Goal: Use online tool/utility: Use online tool/utility

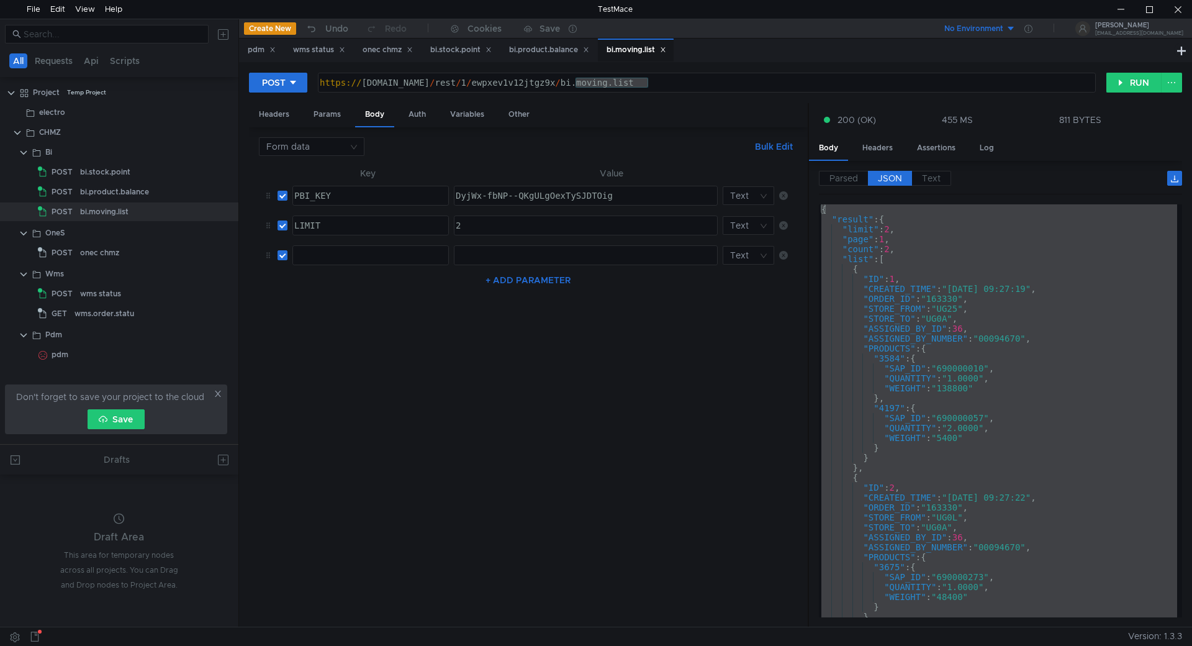
click at [367, 246] on div at bounding box center [370, 255] width 155 height 19
click at [1139, 79] on button "RUN" at bounding box center [1133, 83] width 55 height 20
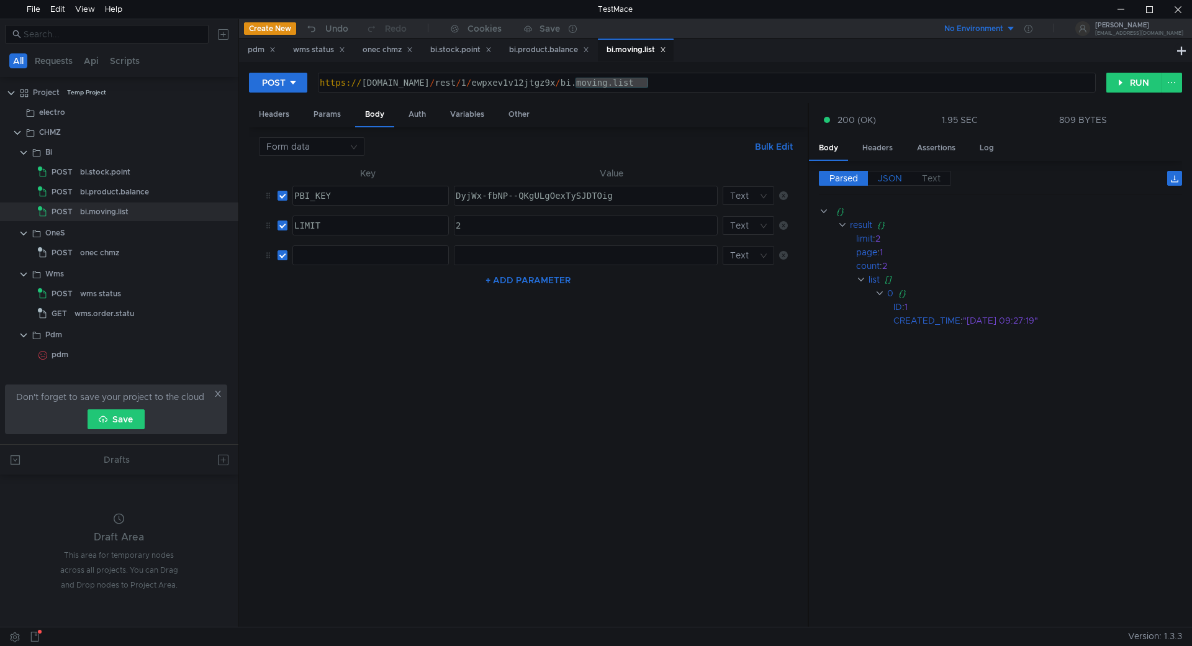
click at [888, 175] on span "JSON" at bounding box center [890, 178] width 24 height 11
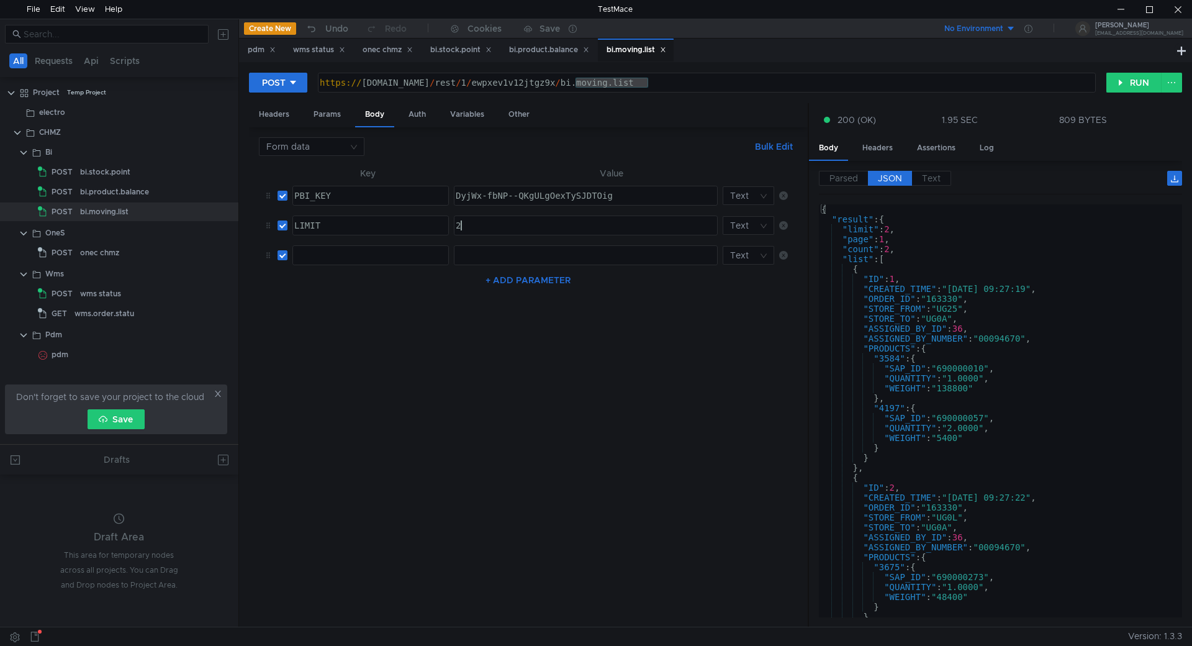
click at [482, 225] on div "2" at bounding box center [584, 235] width 263 height 30
type textarea "20"
click at [1133, 78] on button "RUN" at bounding box center [1133, 83] width 55 height 20
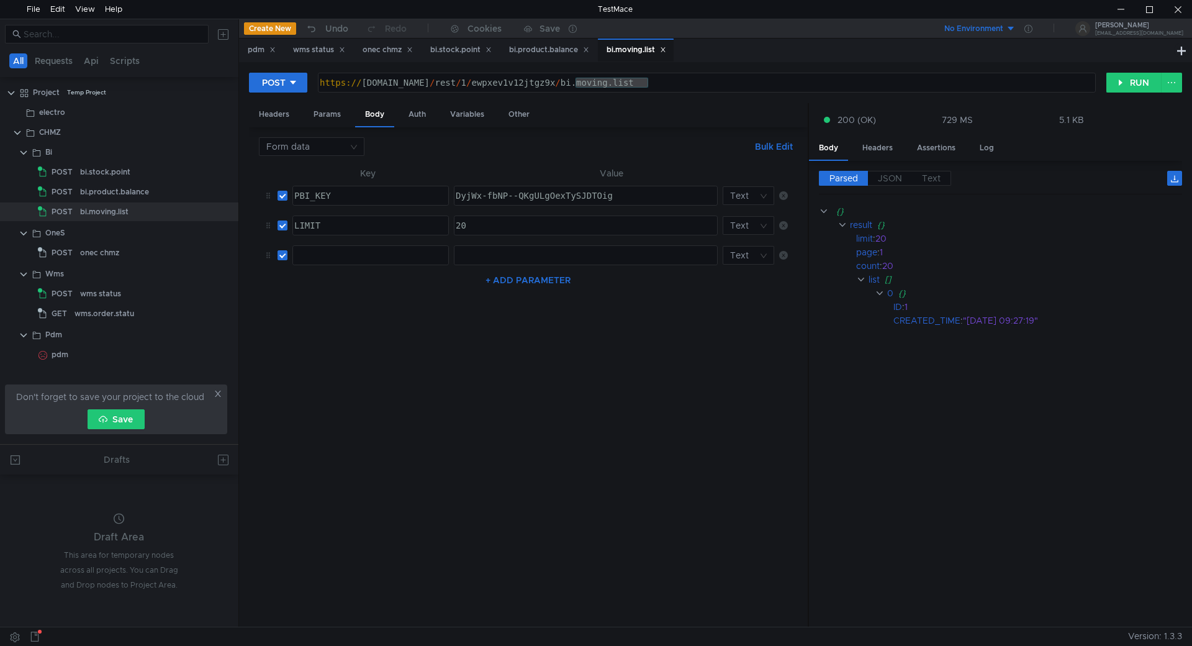
click at [888, 168] on div "Parsed JSON Text {} result {} limit : 20 page : 1 count : 20 list [] 0 {} ID : …" at bounding box center [995, 394] width 373 height 466
click at [888, 172] on label "JSON" at bounding box center [890, 178] width 44 height 15
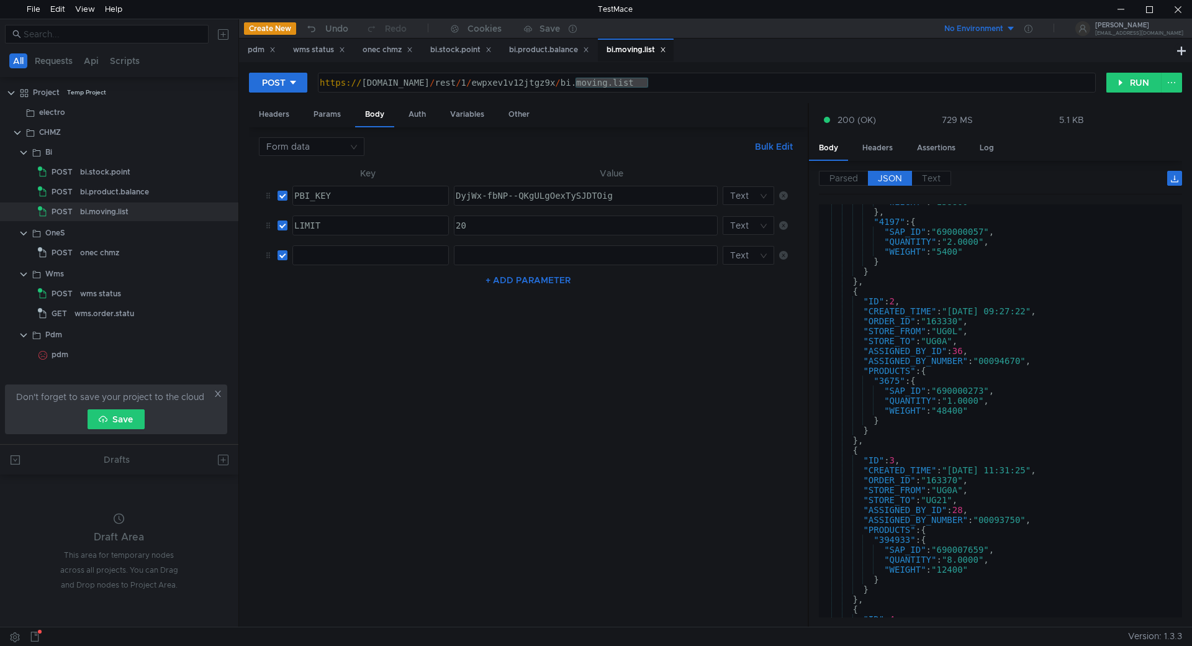
scroll to position [74, 0]
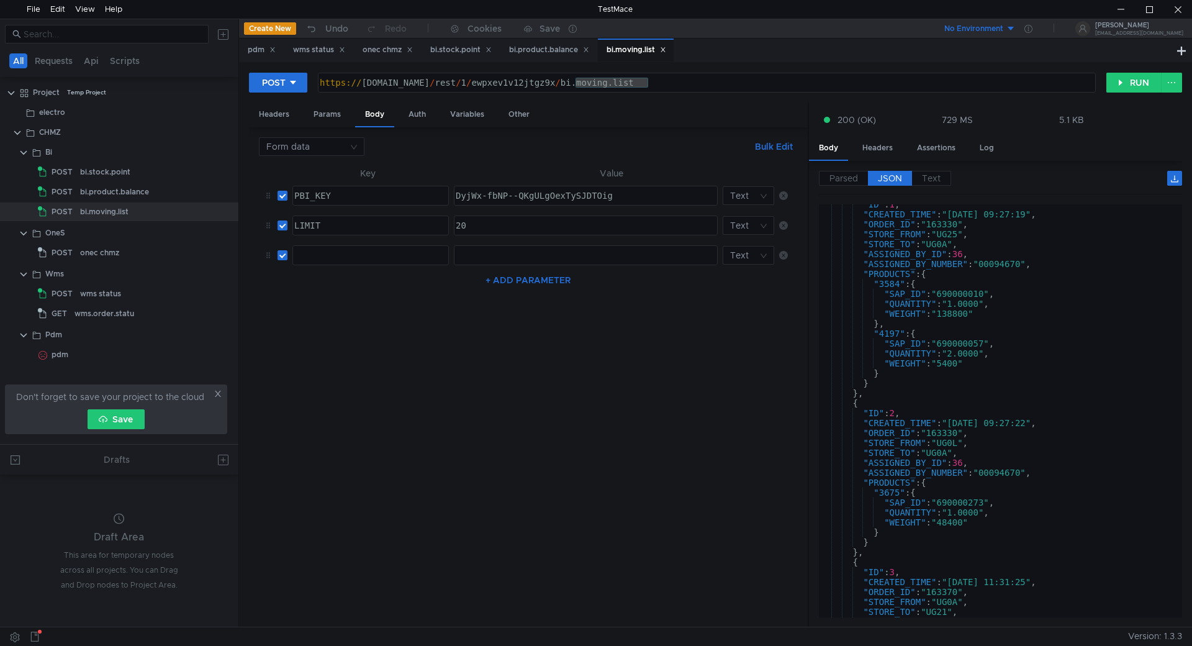
type textarea ""CREATED_TIME": "31.07.2025 09:27:22","
drag, startPoint x: 954, startPoint y: 420, endPoint x: 1005, endPoint y: 422, distance: 51.6
click at [1005, 422] on div ""ID" : 1 , "CREATED_TIME" : "31.07.2025 09:27:19" , "ORDER_ID" : "163330" , "ST…" at bounding box center [998, 415] width 358 height 433
click at [381, 253] on div at bounding box center [369, 265] width 155 height 30
paste textarea "PBI_DATE_CREATE_FROM"
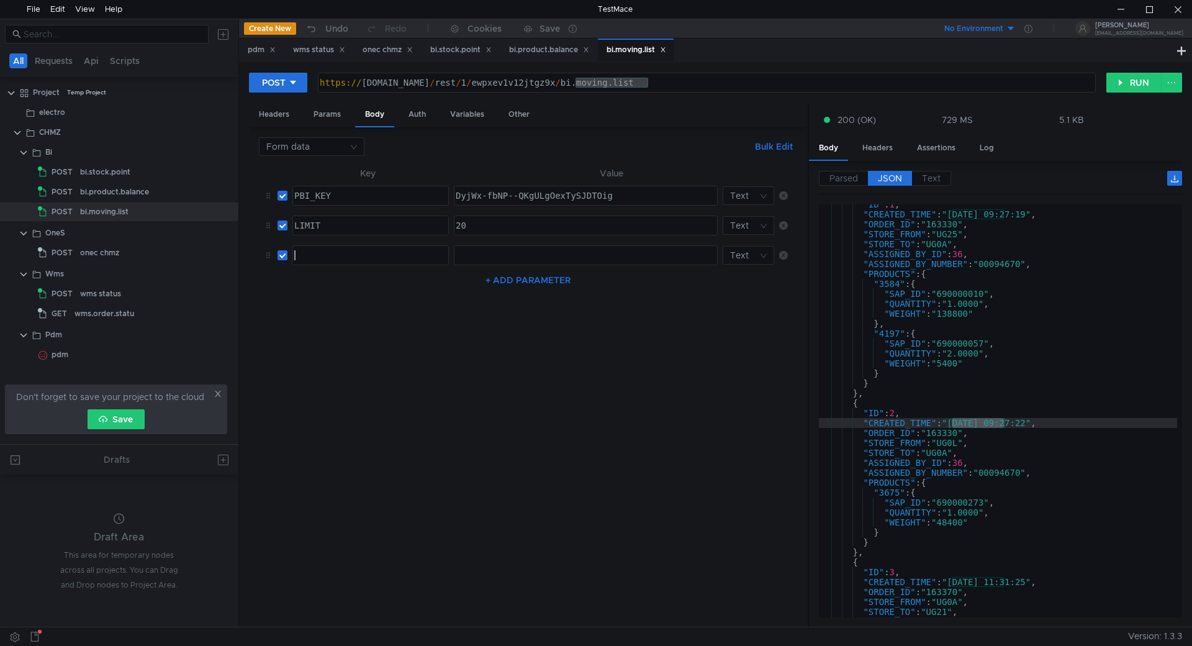
type textarea "PBI_DATE_CREATE_FROM"
click at [962, 420] on div ""ID" : 1 , "CREATED_TIME" : "31.07.2025 09:27:19" , "ORDER_ID" : "163330" , "ST…" at bounding box center [998, 410] width 358 height 413
drag, startPoint x: 954, startPoint y: 421, endPoint x: 1002, endPoint y: 423, distance: 47.8
click at [1002, 423] on div ""ID" : 1 , "CREATED_TIME" : "31.07.2025 09:27:19" , "ORDER_ID" : "163330" , "ST…" at bounding box center [998, 415] width 358 height 433
click at [474, 256] on div at bounding box center [584, 265] width 263 height 30
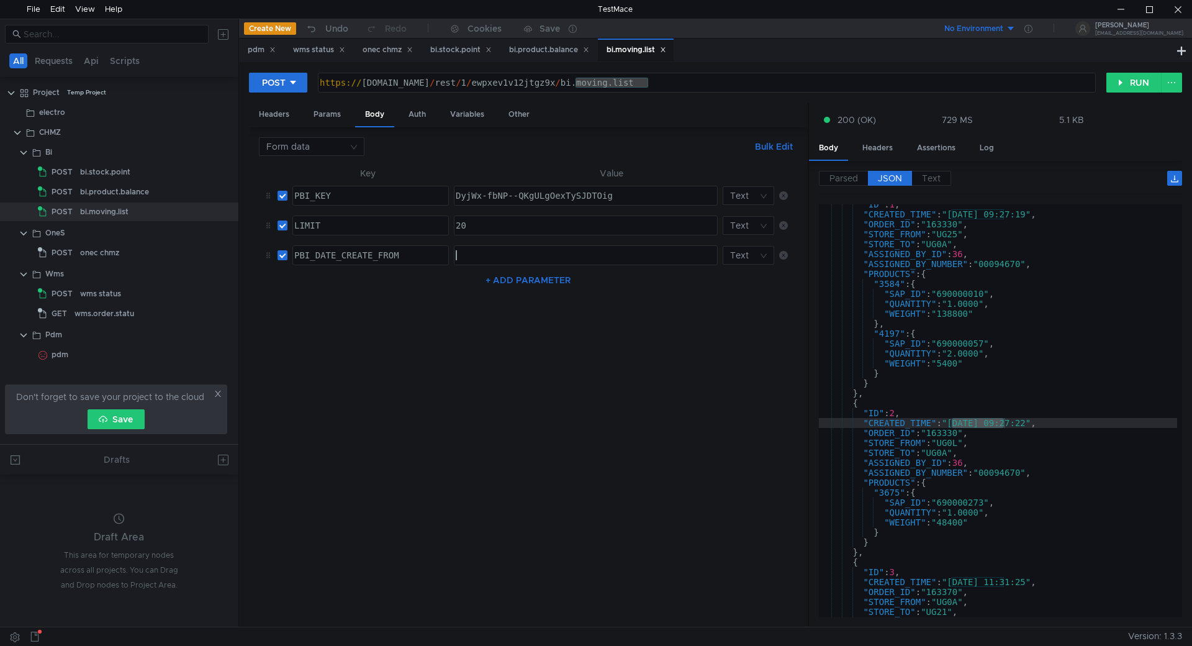
paste textarea "31.07.2025"
type textarea "31.07.2025"
click at [534, 277] on button "+ ADD PARAMETER" at bounding box center [527, 280] width 95 height 15
click at [372, 289] on div at bounding box center [369, 295] width 155 height 30
paste textarea "PBI_DATE_CREATE_TO"
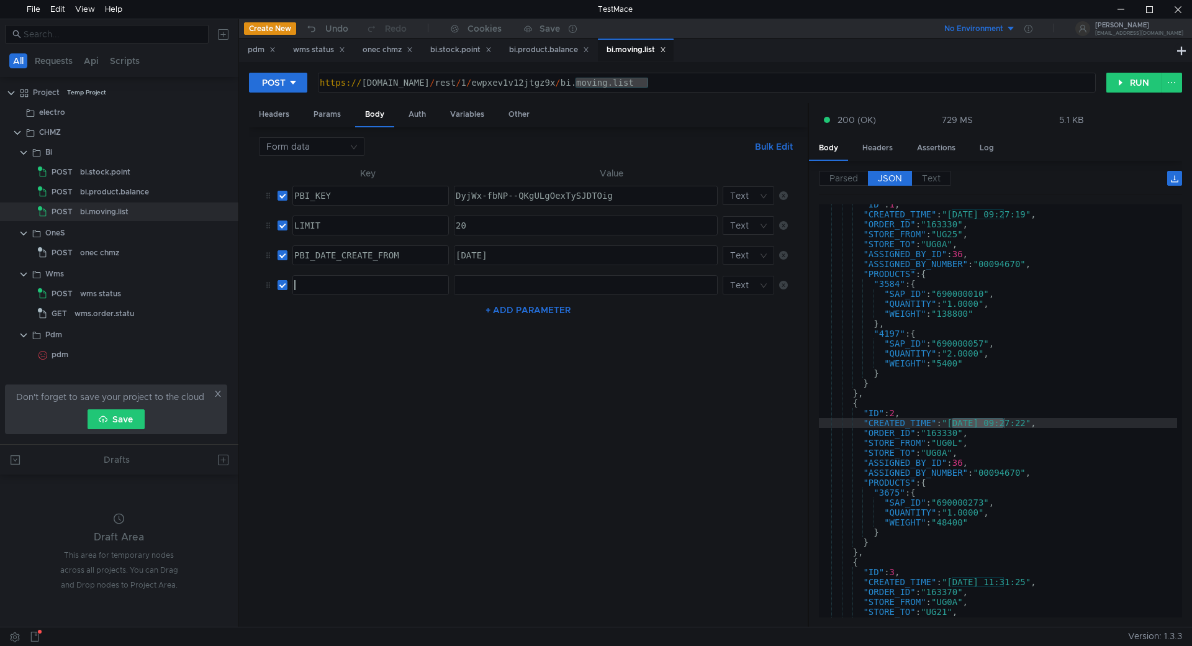
type textarea "PBI_DATE_CREATE_TO"
click at [431, 250] on tr "PBI_DATE_CREATE_FROM PBI_DATE_CREATE_FROM ההההההההההההההההההההההההההההההההההההה…" at bounding box center [528, 255] width 539 height 30
click at [510, 287] on div at bounding box center [584, 295] width 263 height 30
paste textarea "31.07.2025"
type textarea "31.07.2025"
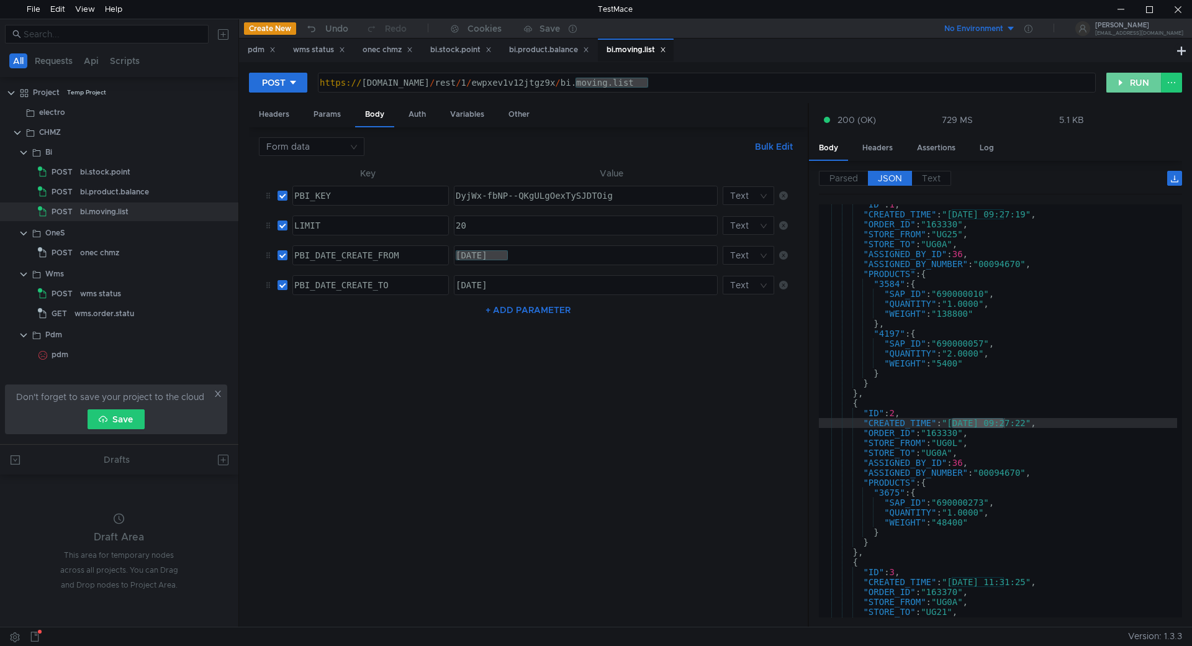
click at [1124, 84] on button "RUN" at bounding box center [1133, 83] width 55 height 20
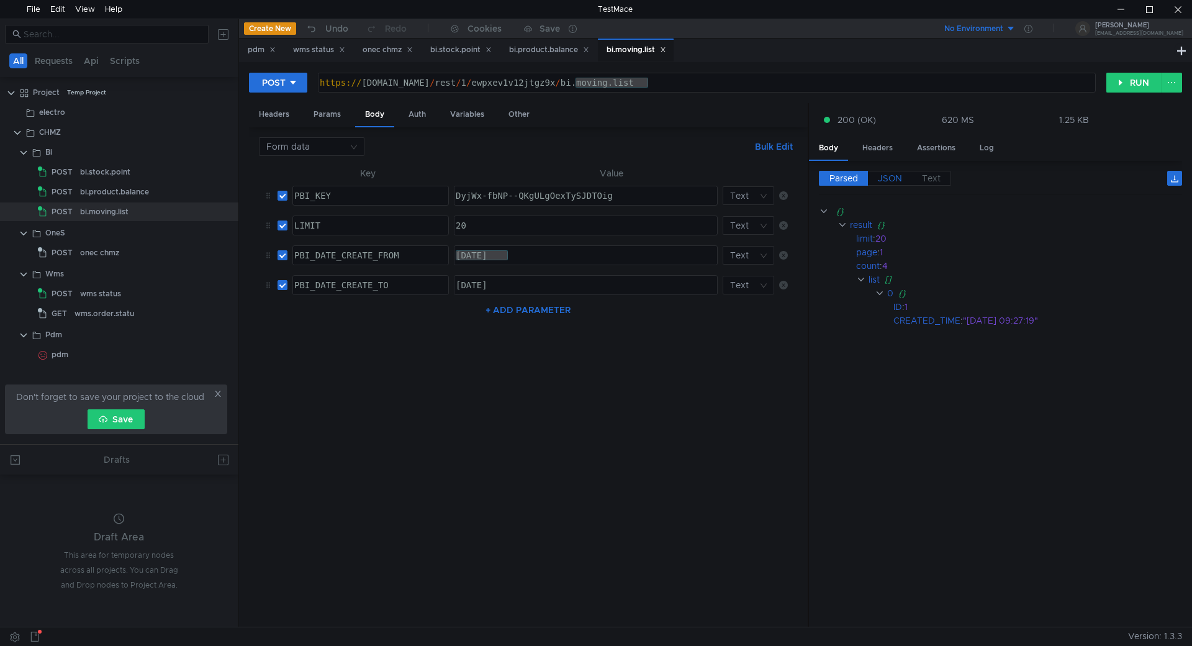
click at [903, 179] on label "JSON" at bounding box center [890, 178] width 44 height 15
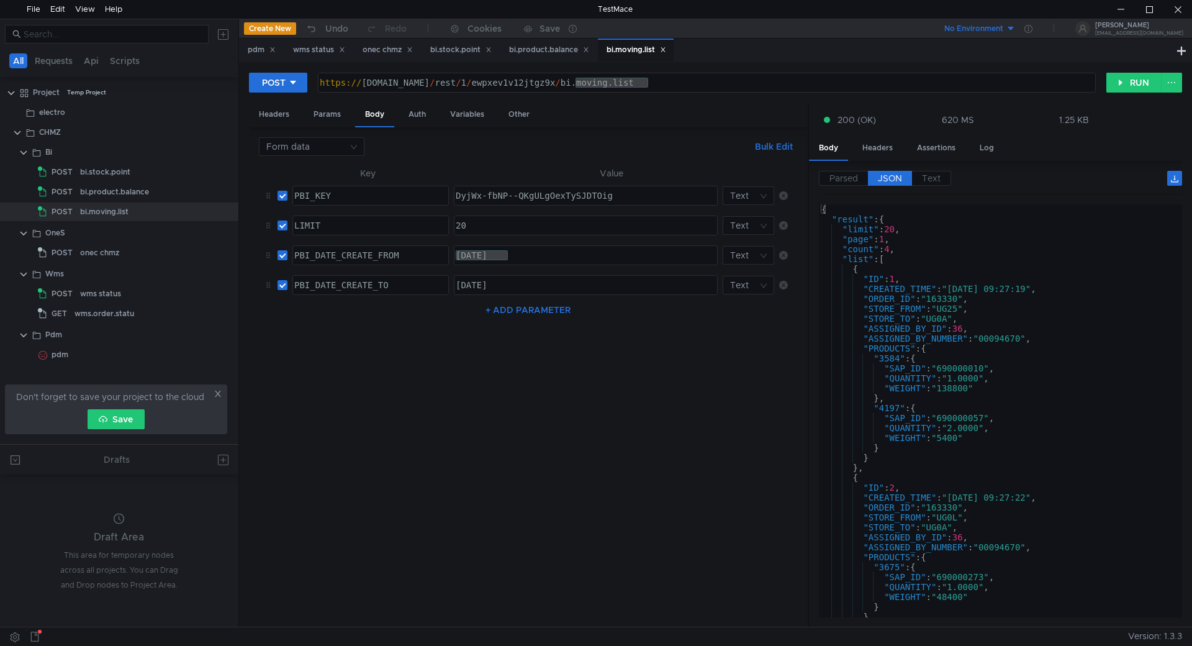
scroll to position [0, 0]
click at [484, 266] on td "31.07.2025 31.07.2025 ההההההההההההההההההההההההההההההההההההההההההההההההההההההההה…" at bounding box center [611, 255] width 325 height 30
click at [479, 258] on div "31.07.2025" at bounding box center [585, 255] width 263 height 19
click at [479, 253] on div "31.07.2025" at bounding box center [584, 265] width 263 height 30
click at [480, 255] on div "31.07.2025" at bounding box center [584, 265] width 263 height 30
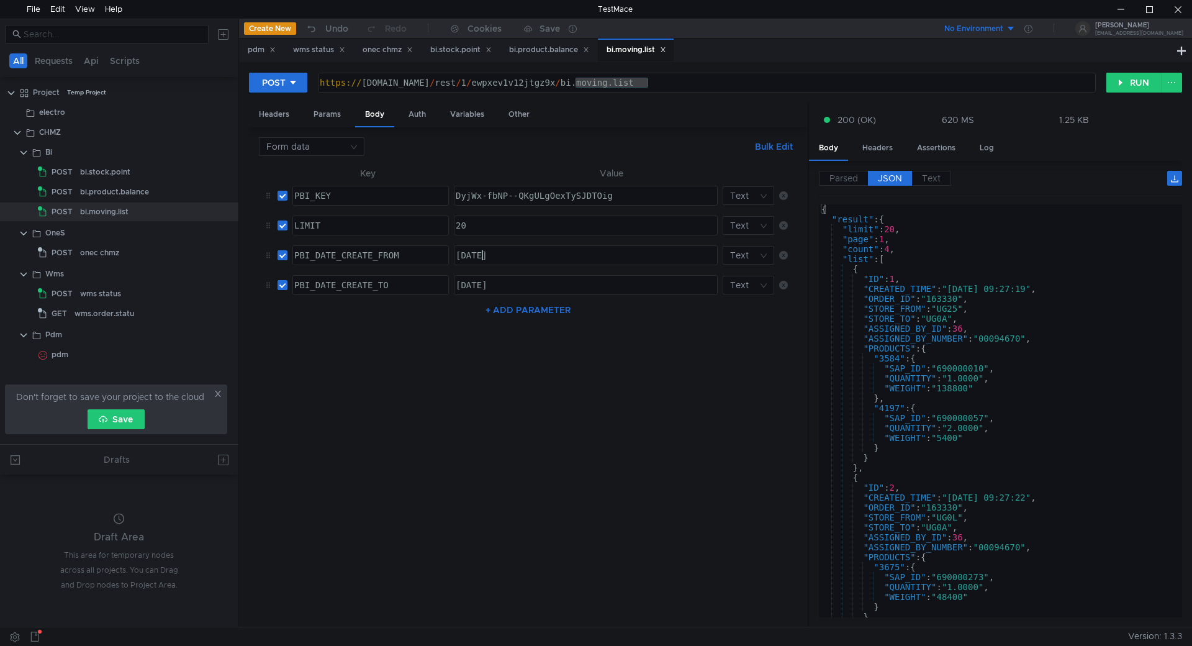
scroll to position [0, 2]
type textarea "31.05.2025"
click at [481, 285] on div "31.07.2025" at bounding box center [584, 295] width 263 height 30
type textarea "31.06.2025"
click at [1134, 75] on button "RUN" at bounding box center [1133, 83] width 55 height 20
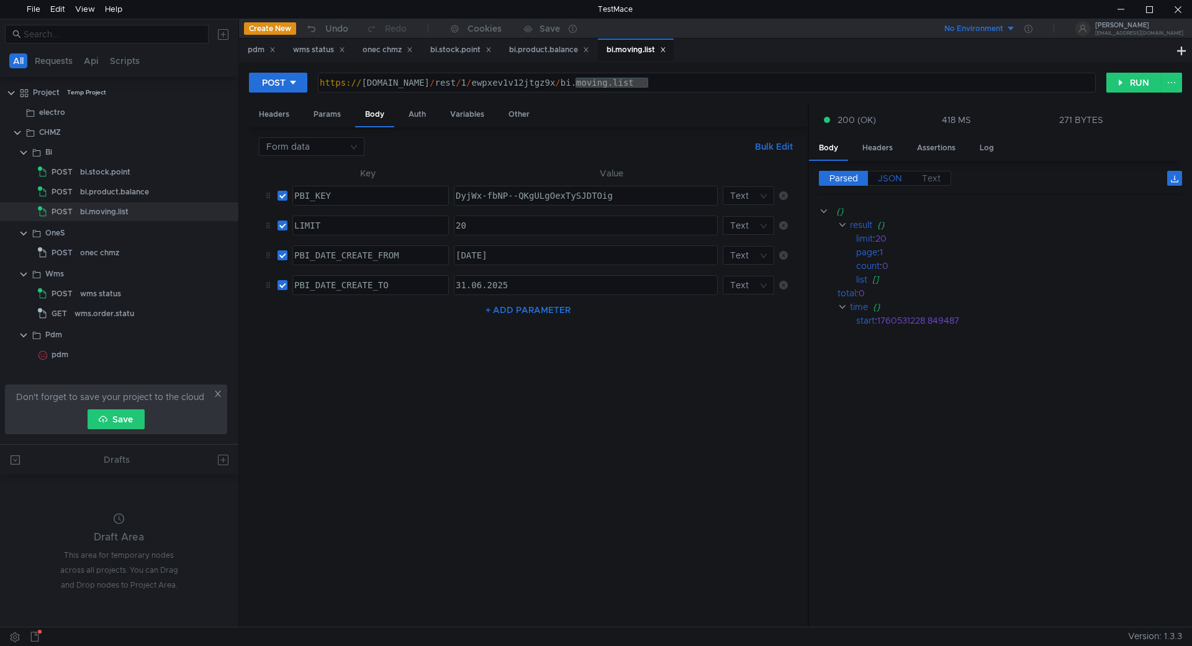
click at [893, 176] on span "JSON" at bounding box center [890, 178] width 24 height 11
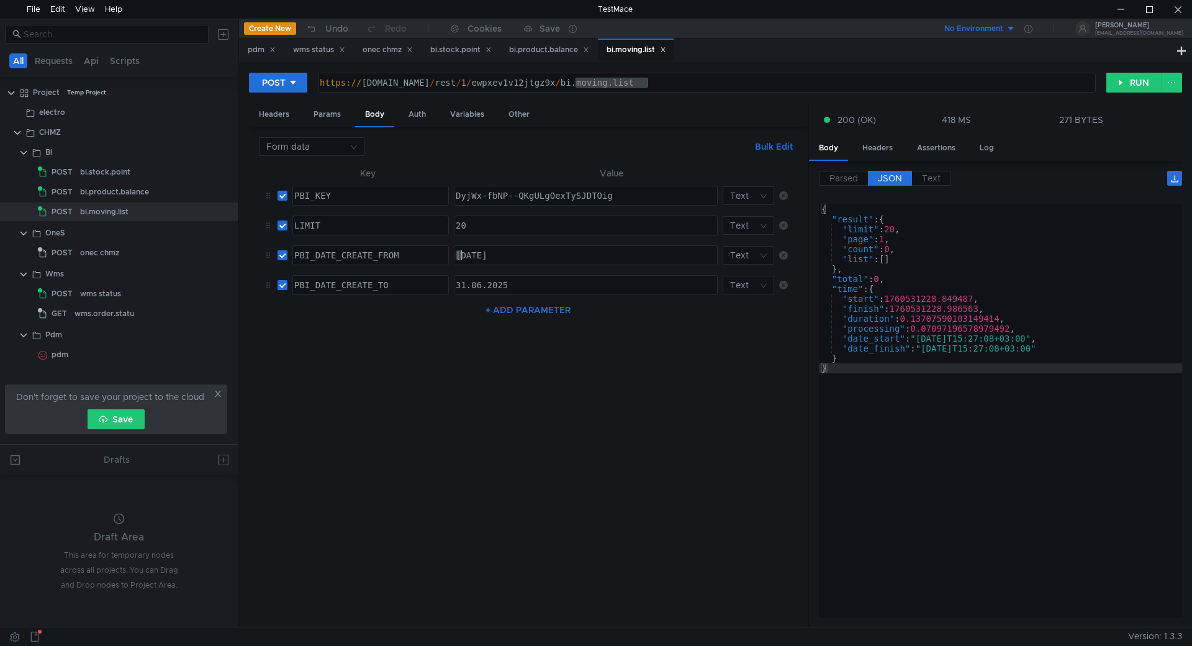
click at [461, 254] on div "31.05.2025" at bounding box center [584, 265] width 263 height 30
type textarea "[DATE]"
drag, startPoint x: 461, startPoint y: 285, endPoint x: 428, endPoint y: 282, distance: 33.0
click at [428, 282] on tr "PBI_DATE_CREATE_TO PBI_DATE_CREATE_TO ההההההההההההההההההההההההההההההההההההההההה…" at bounding box center [528, 285] width 539 height 30
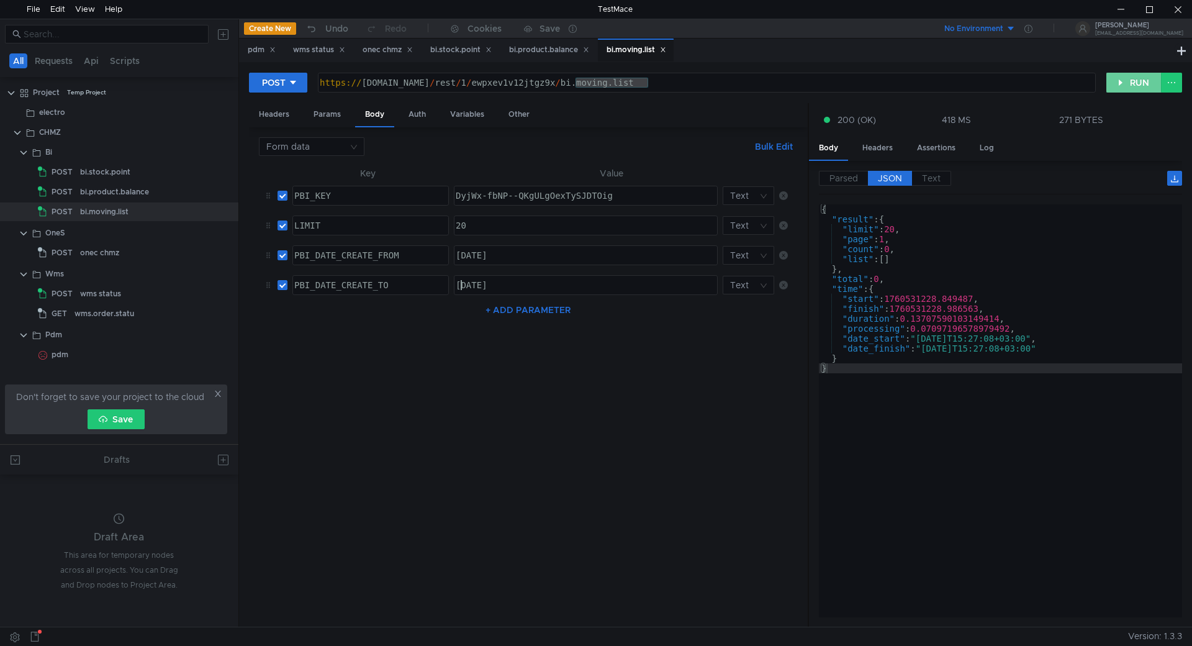
click at [1136, 81] on button "RUN" at bounding box center [1133, 83] width 55 height 20
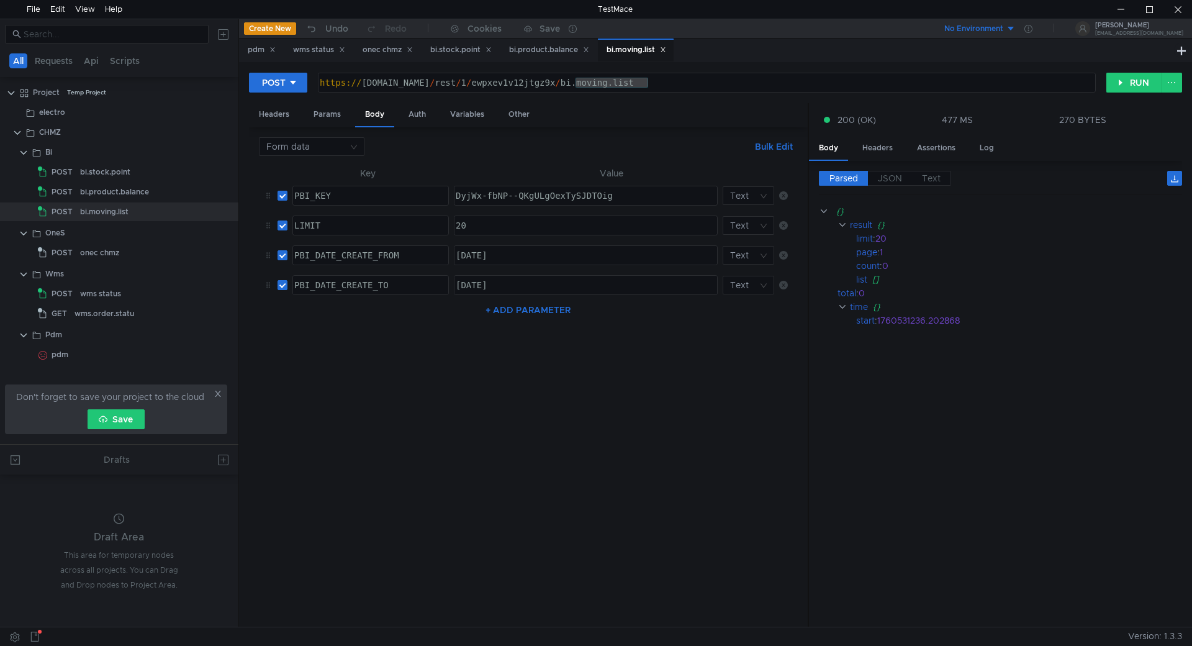
click at [886, 167] on div "Parsed JSON Text {} result {} limit : 20 page : 1 count : 0 list [] total : 0 t…" at bounding box center [995, 394] width 373 height 466
click at [886, 179] on span "JSON" at bounding box center [890, 178] width 24 height 11
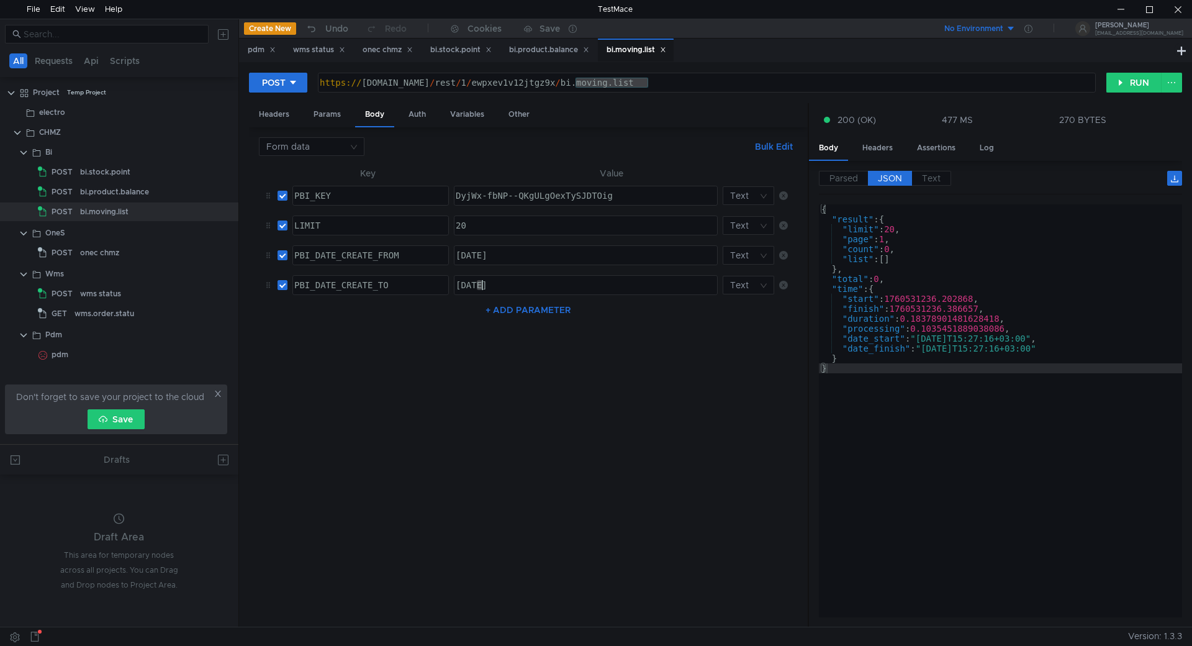
click at [481, 283] on div "01.06.2025" at bounding box center [584, 295] width 263 height 30
click at [1116, 79] on button "RUN" at bounding box center [1133, 83] width 55 height 20
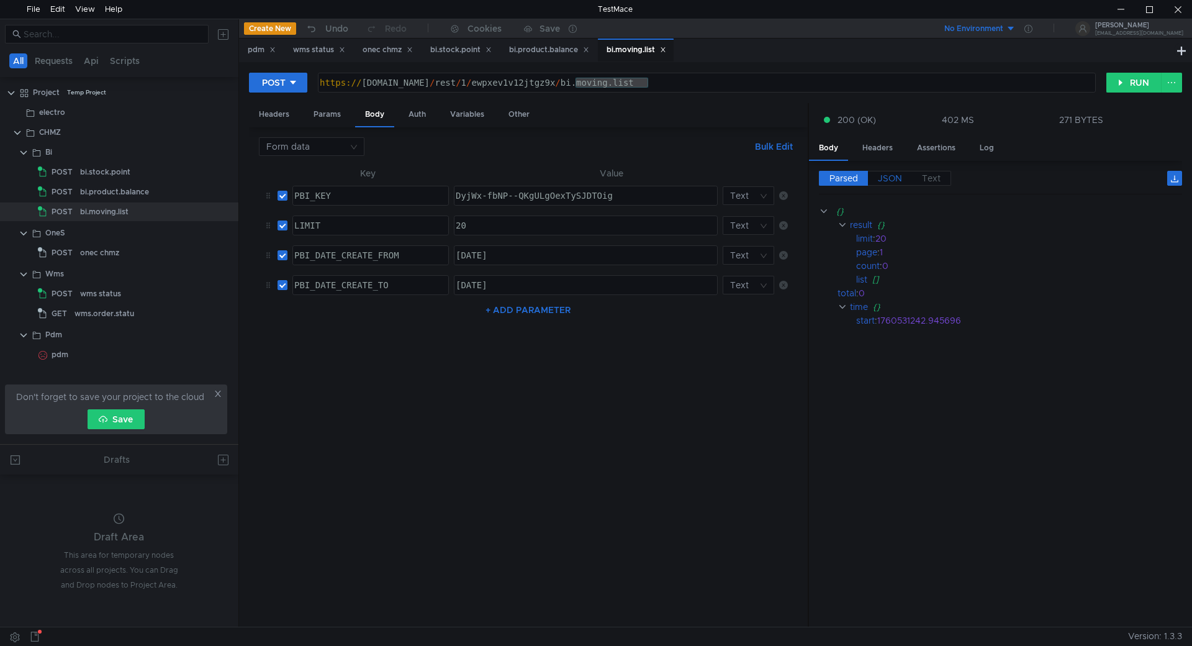
click at [889, 173] on span "JSON" at bounding box center [890, 178] width 24 height 11
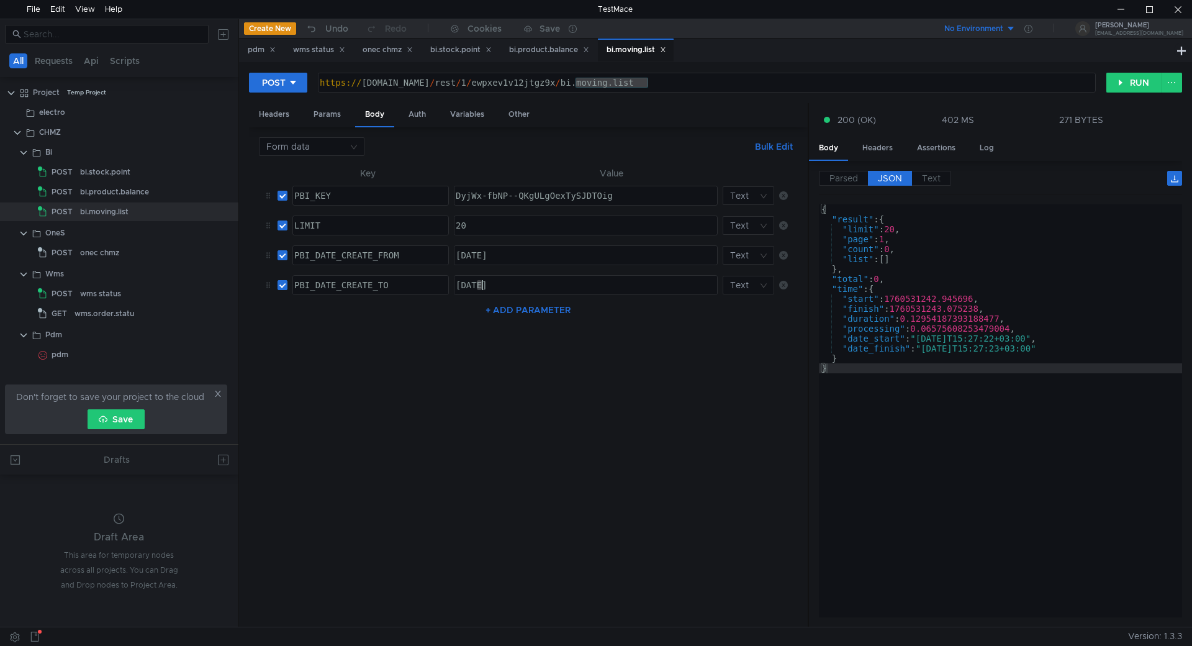
click at [480, 284] on div "01.07.2025" at bounding box center [584, 295] width 263 height 30
type textarea "[DATE]"
click at [1133, 84] on button "RUN" at bounding box center [1133, 83] width 55 height 20
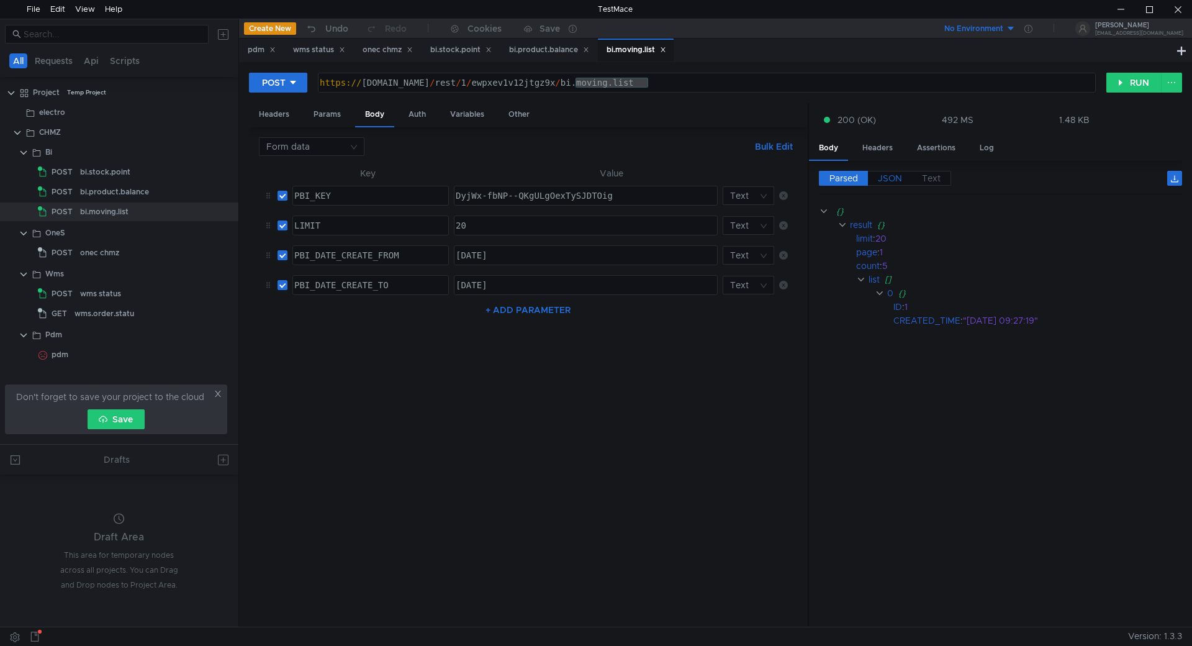
click at [886, 181] on span "JSON" at bounding box center [890, 178] width 24 height 11
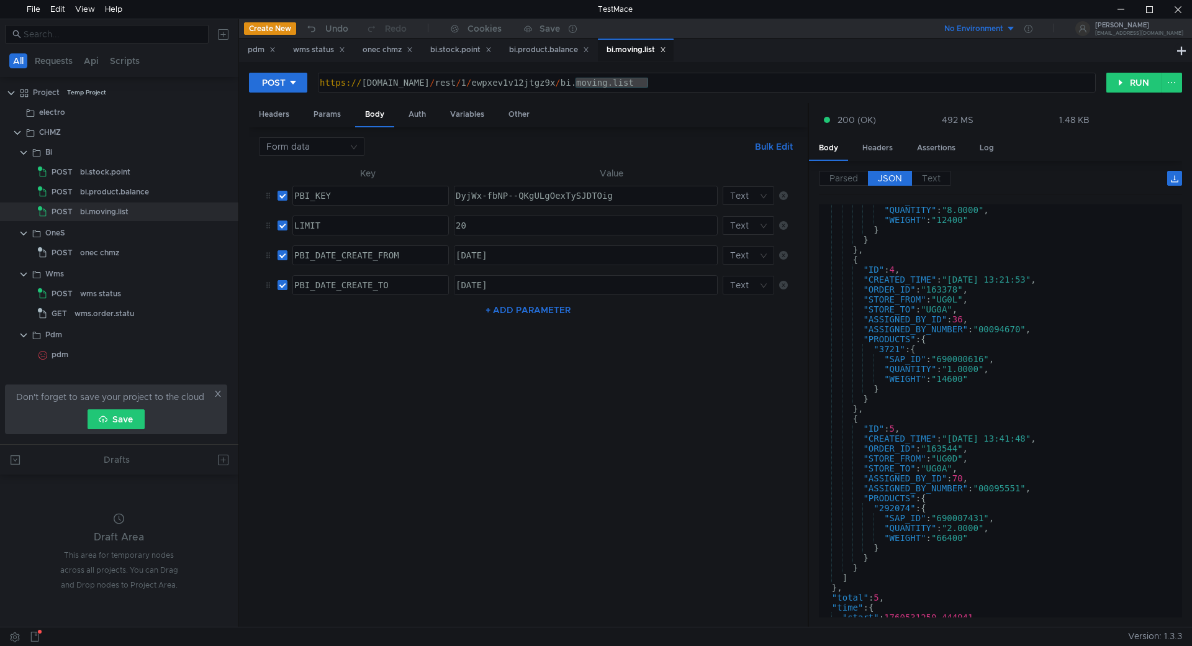
scroll to position [536, 0]
click at [587, 83] on div "https:// chmzdev33.omk.ru / rest / 1 / ewpxev1v12jtgz9x / bi.moving.list" at bounding box center [706, 82] width 777 height 19
drag, startPoint x: 661, startPoint y: 82, endPoint x: 253, endPoint y: 74, distance: 407.3
click at [253, 74] on div "POST https://chmzdev33.omk.ru/rest/1/ewpxev1v12jtgz9x/bi.moving.list https:// c…" at bounding box center [677, 82] width 857 height 21
click at [1132, 76] on button "RUN" at bounding box center [1133, 83] width 55 height 20
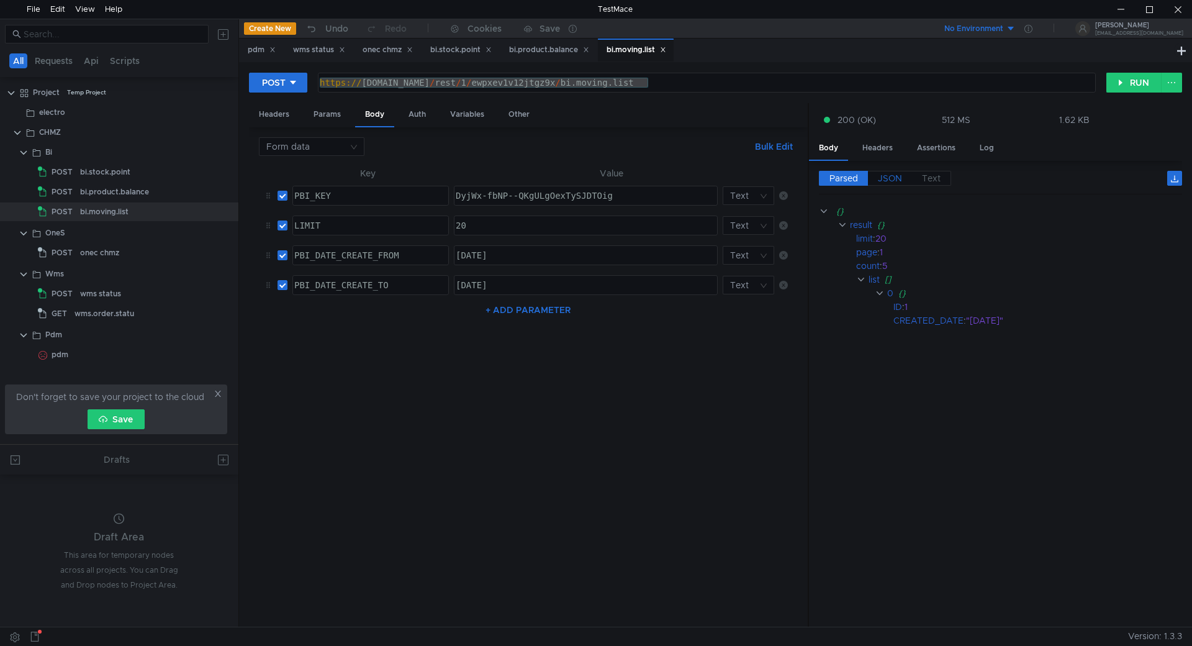
click at [885, 176] on span "JSON" at bounding box center [890, 178] width 24 height 11
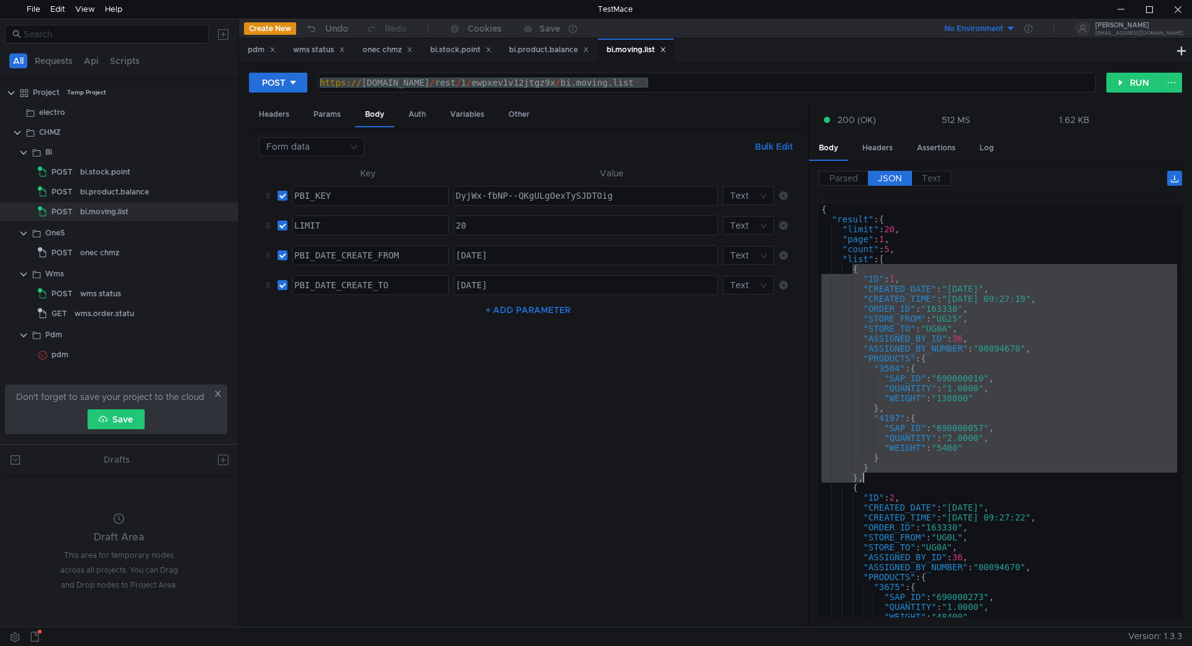
drag, startPoint x: 854, startPoint y: 268, endPoint x: 862, endPoint y: 480, distance: 212.5
click at [862, 480] on div "{ "result" : { "limit" : 20 , "page" : 1 , "count" : 5 , "list" : [ { "ID" : 1 …" at bounding box center [998, 420] width 358 height 433
type textarea "} },"
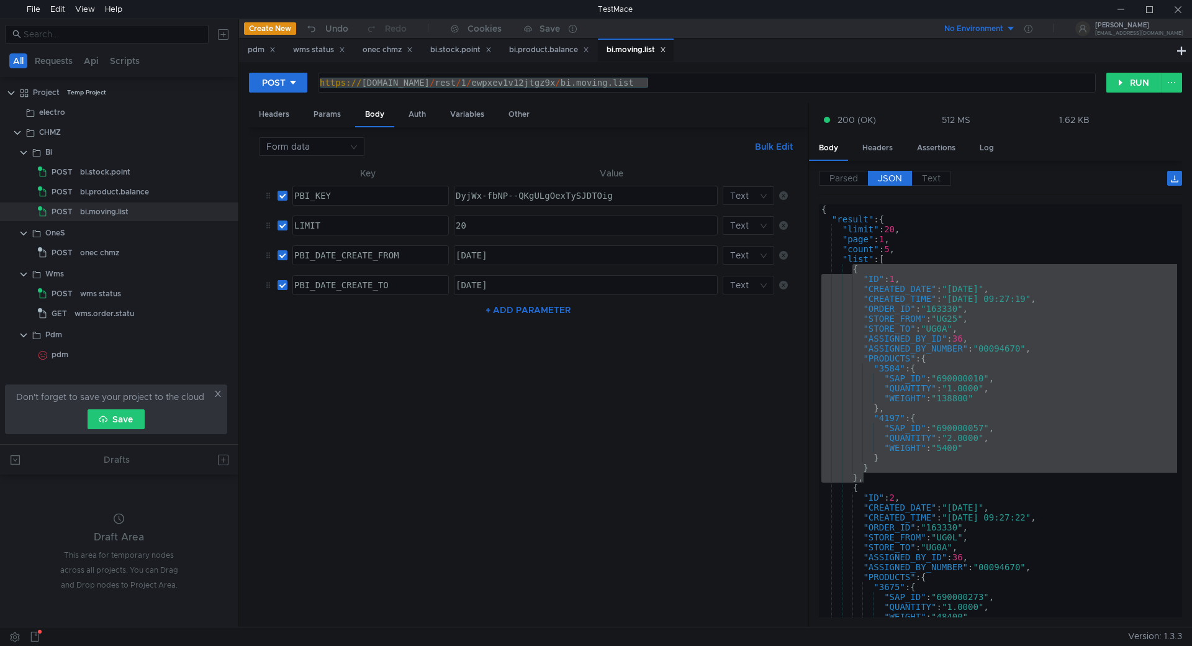
scroll to position [0, 2]
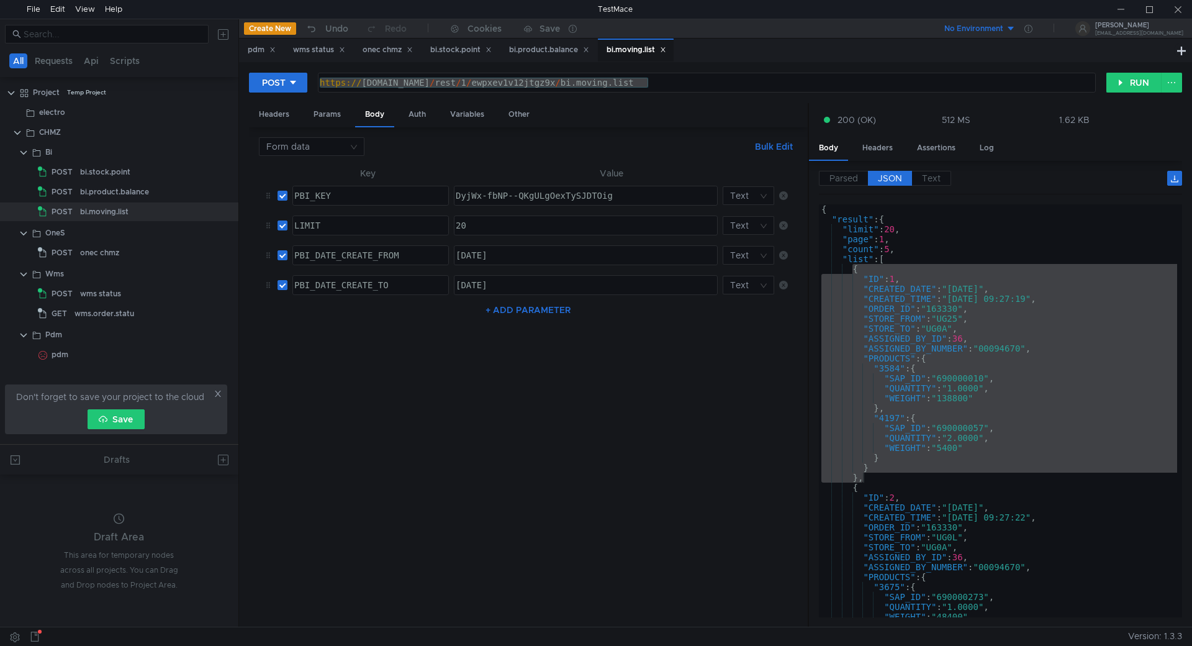
scroll to position [0, 2]
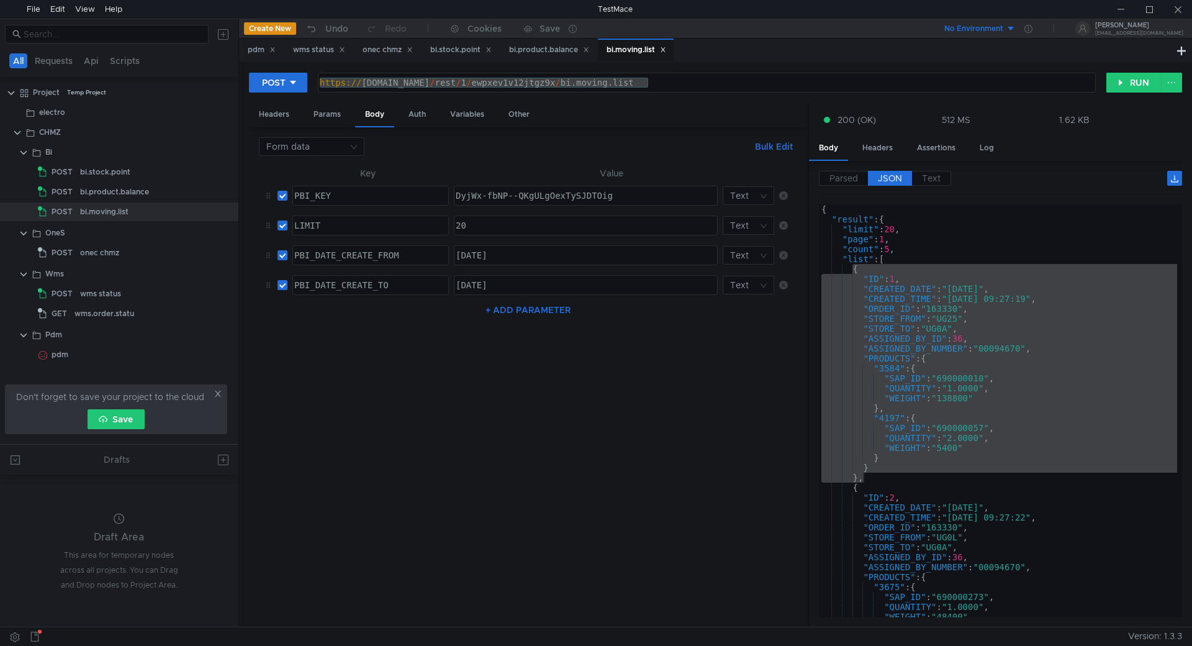
scroll to position [0, 2]
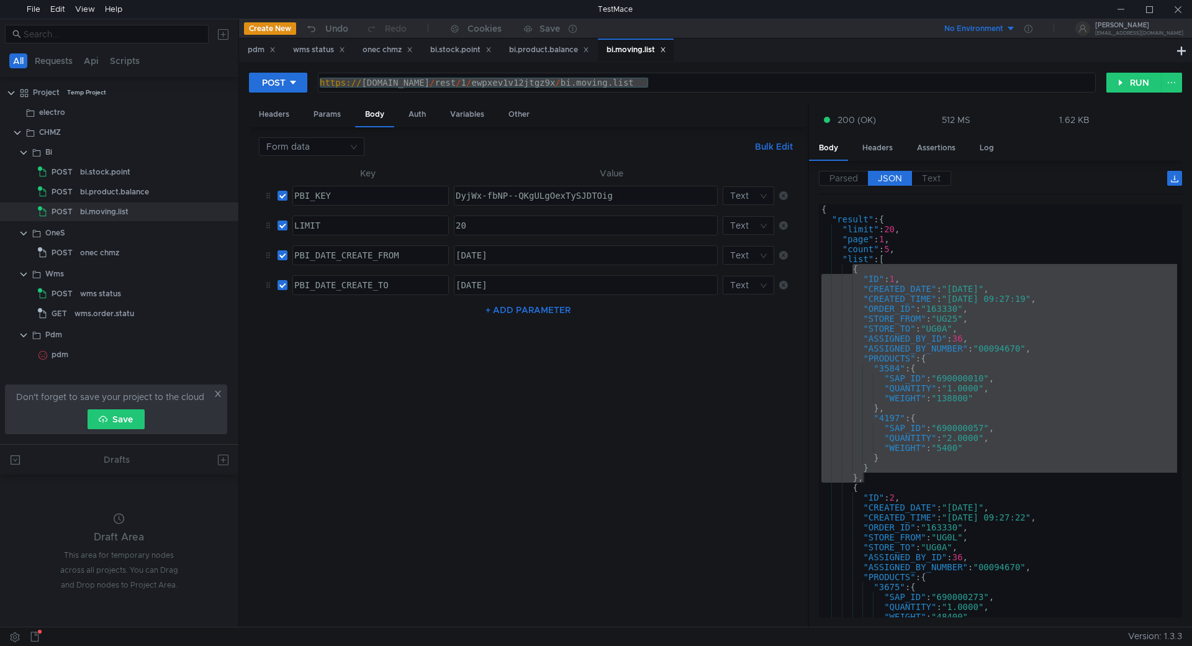
scroll to position [0, 2]
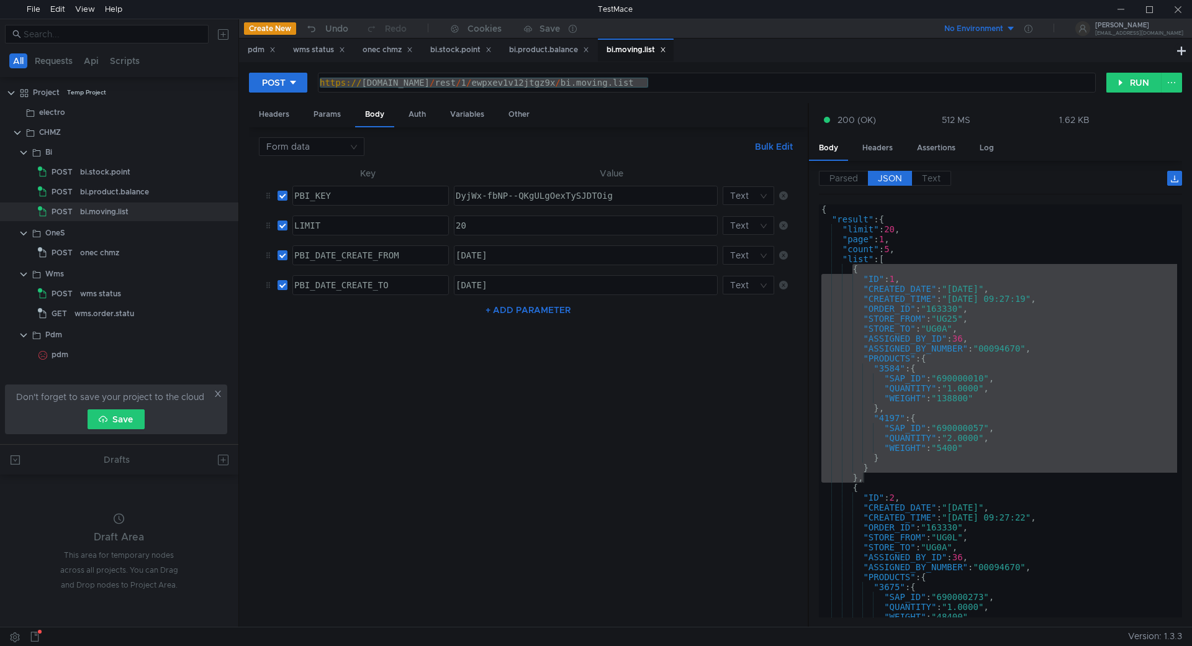
scroll to position [0, 2]
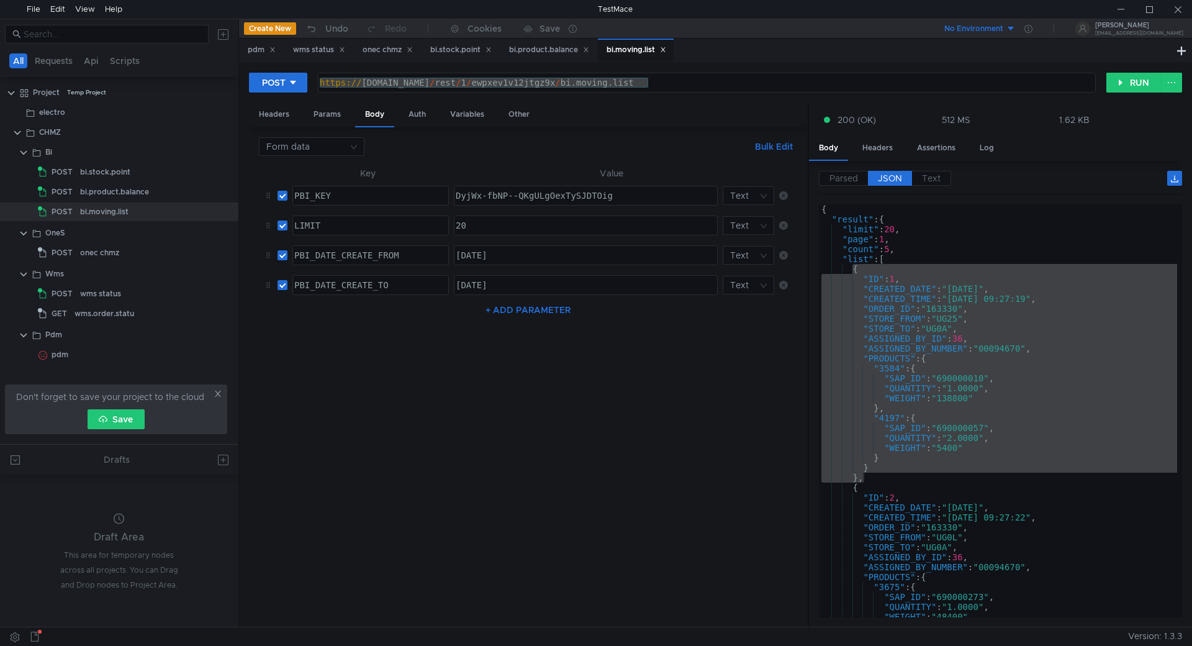
scroll to position [0, 2]
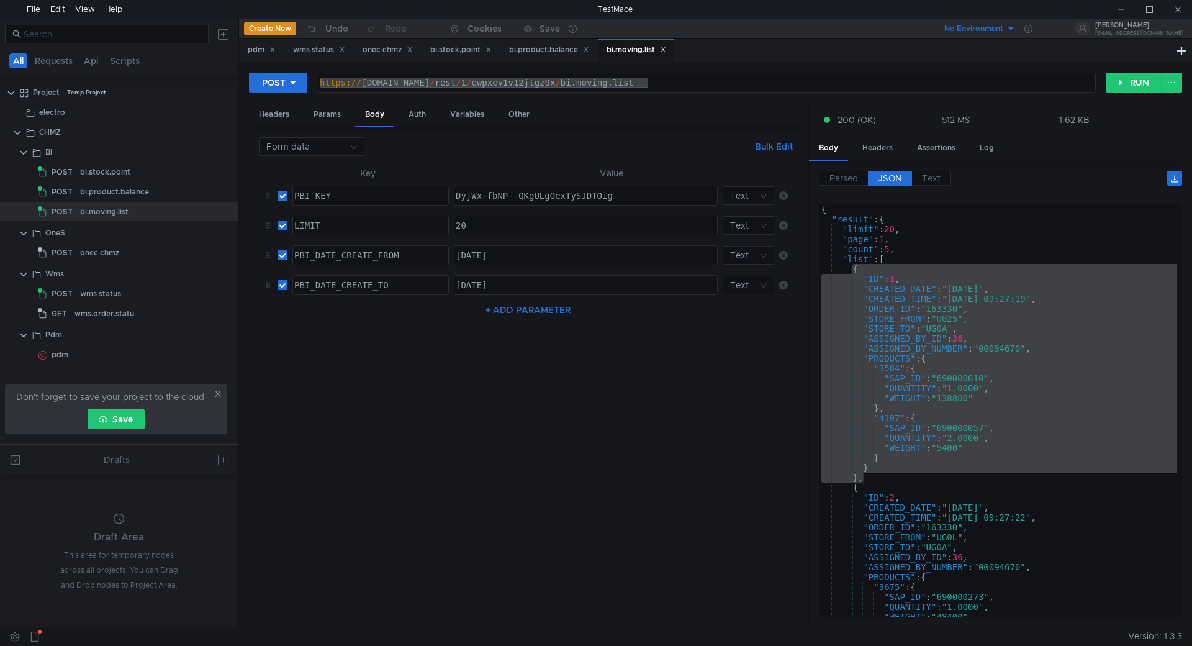
scroll to position [0, 2]
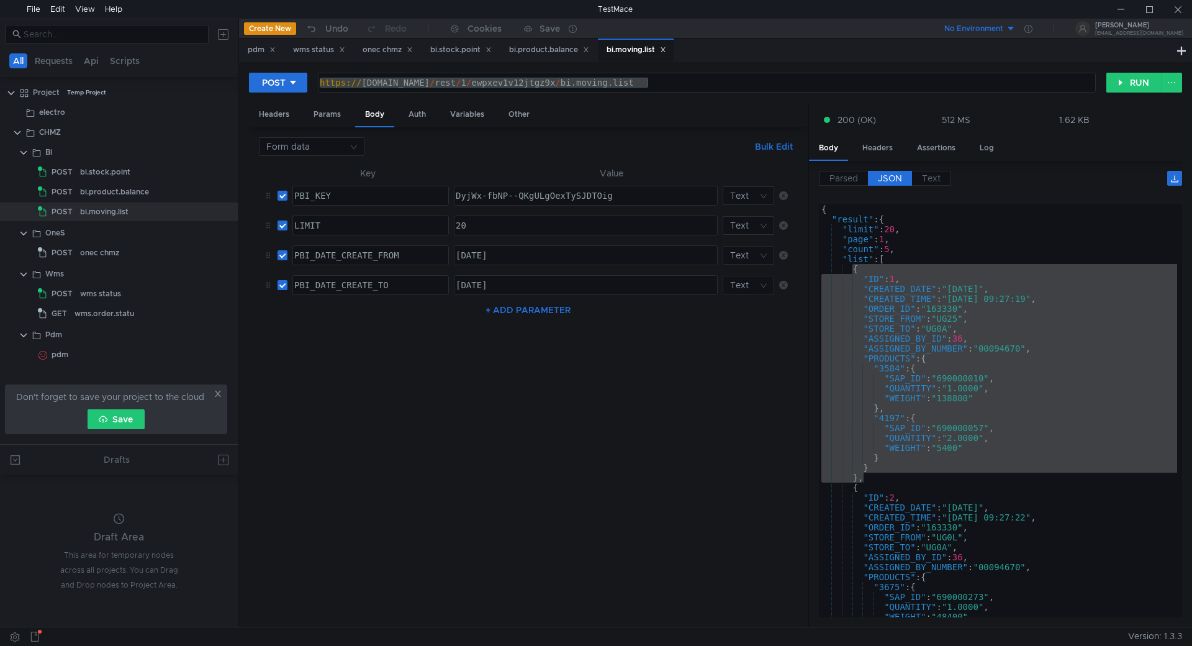
scroll to position [0, 2]
